Goal: Transaction & Acquisition: Register for event/course

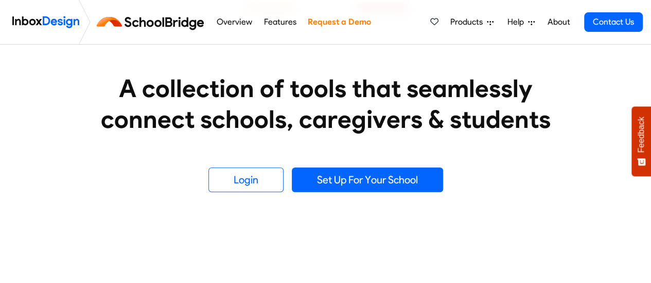
scroll to position [161, 0]
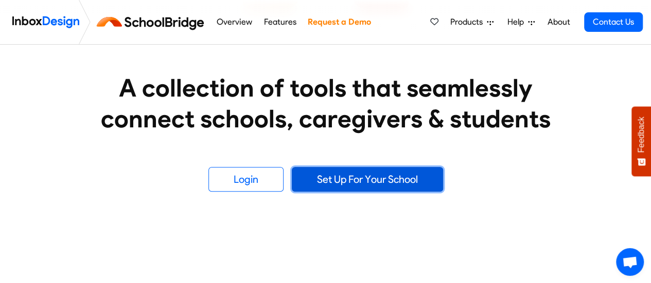
click at [377, 174] on link "Set Up For Your School" at bounding box center [367, 179] width 151 height 25
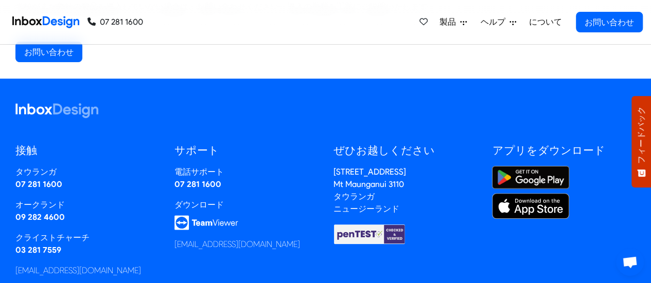
scroll to position [188, 0]
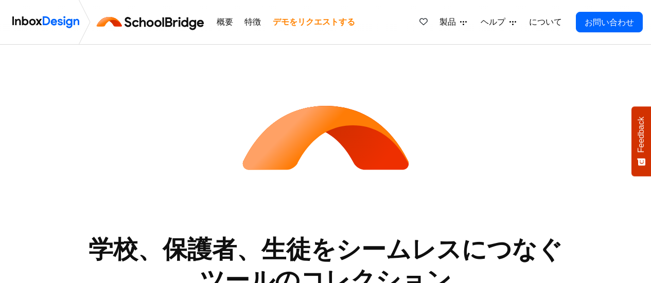
scroll to position [161, 0]
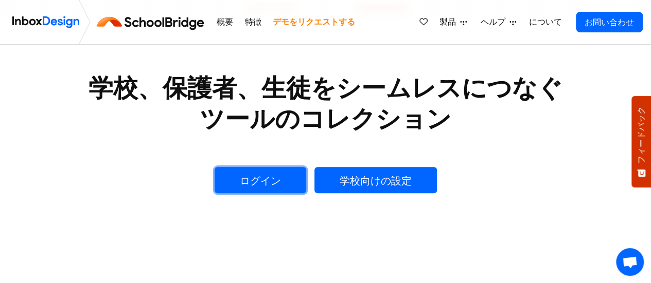
click at [261, 172] on link "ログイン" at bounding box center [260, 180] width 92 height 26
